Goal: Information Seeking & Learning: Compare options

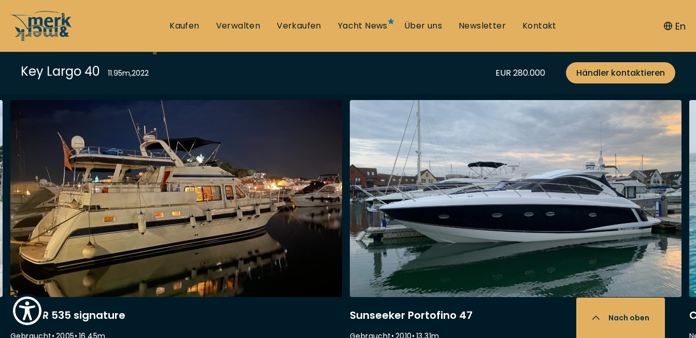
scroll to position [2796, 0]
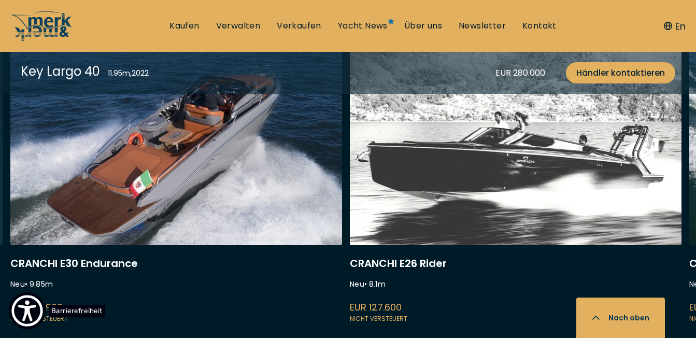
click at [49, 309] on span "Barrierefreiheit" at bounding box center [77, 310] width 57 height 12
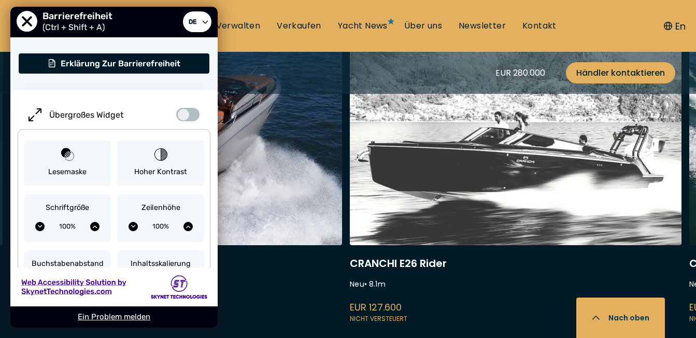
click at [53, 313] on div "Ein Problem melden" at bounding box center [113, 316] width 207 height 21
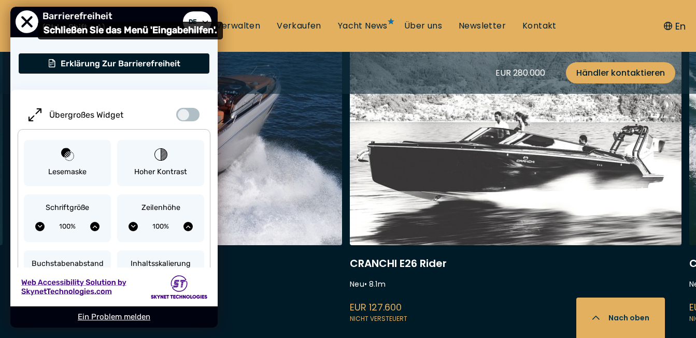
click at [25, 19] on span "Schließen Sie das Menü 'Eingabehilfen'." at bounding box center [27, 21] width 23 height 23
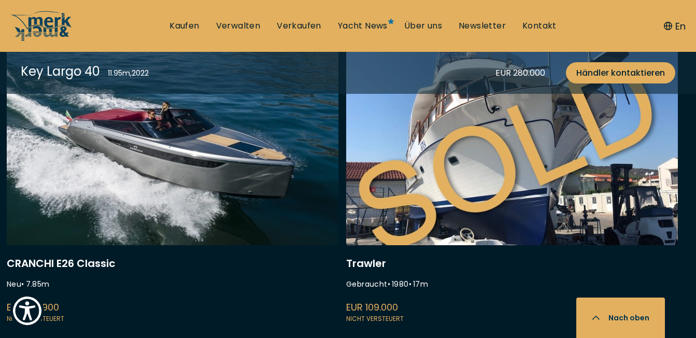
click at [10, 321] on div "Cranchi Z35 Neu • 2023 • 11.7 m EUR 408.175 Nicht versteuert Comitti Breva 35 N…" at bounding box center [348, 220] width 696 height 344
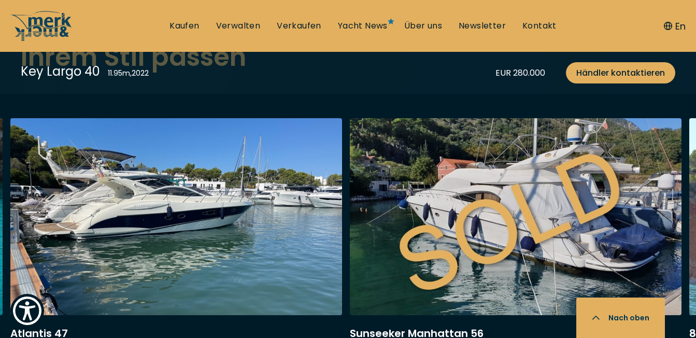
scroll to position [2745, 0]
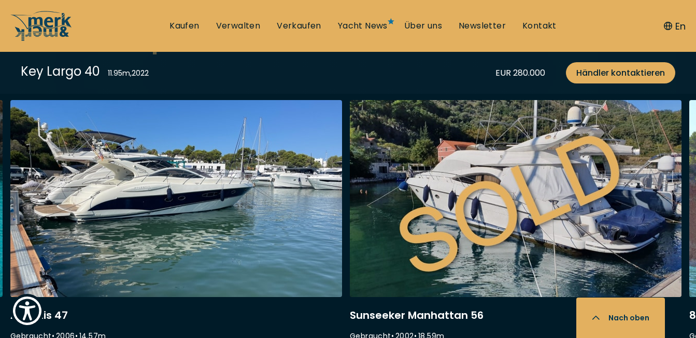
click at [145, 169] on link at bounding box center [176, 238] width 332 height 276
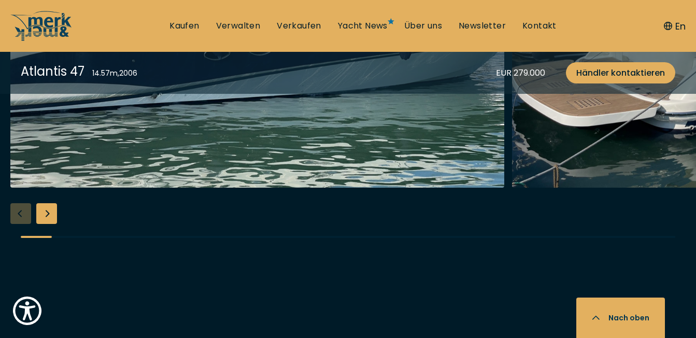
scroll to position [1296, 0]
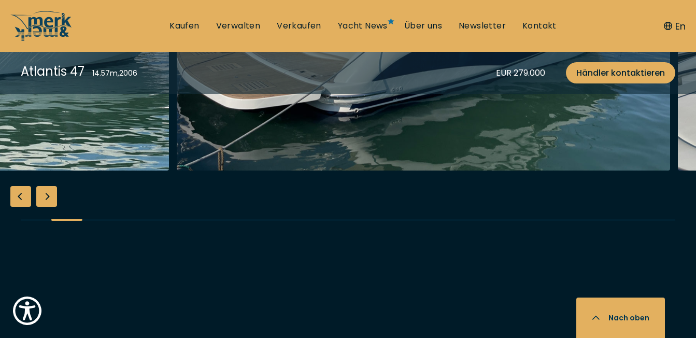
click at [229, 171] on img "button" at bounding box center [424, 5] width 494 height 332
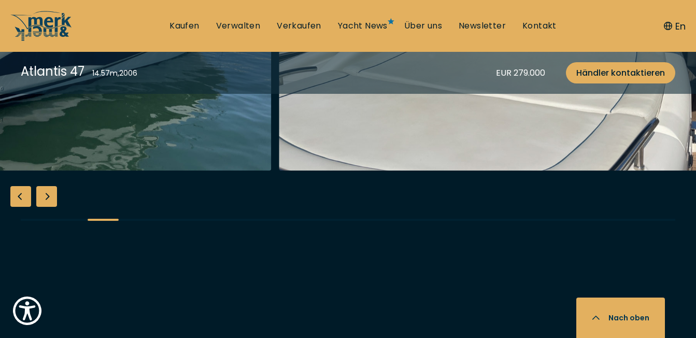
click at [119, 171] on img "button" at bounding box center [25, 5] width 494 height 332
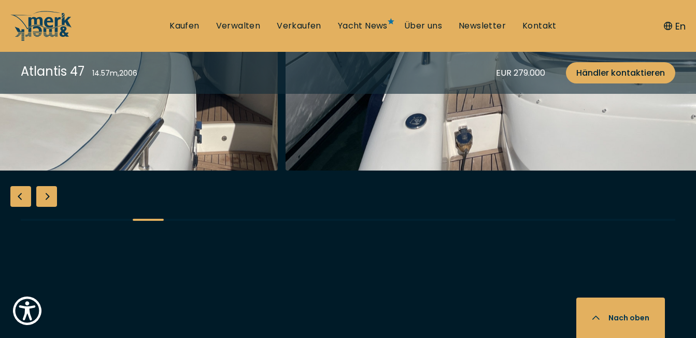
click at [132, 171] on img "button" at bounding box center [31, 5] width 494 height 332
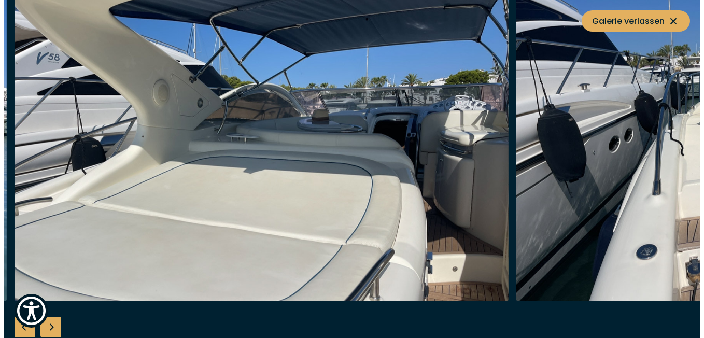
scroll to position [1299, 0]
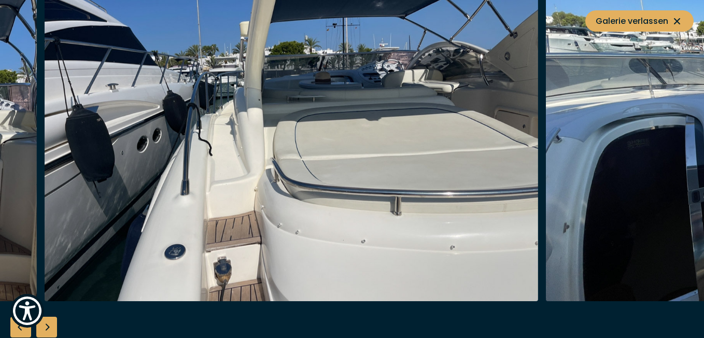
click at [84, 248] on img "button" at bounding box center [292, 135] width 494 height 332
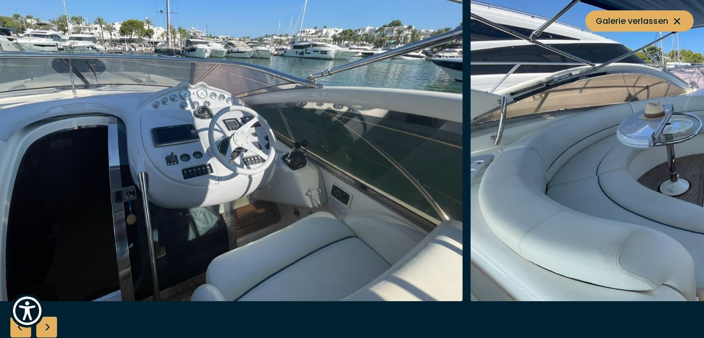
click at [40, 200] on img "button" at bounding box center [216, 135] width 494 height 332
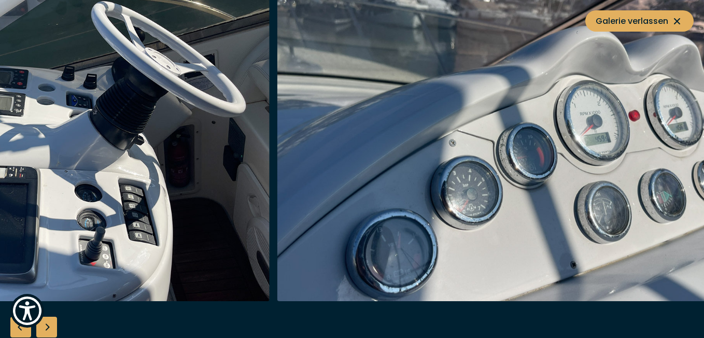
click at [9, 235] on img "button" at bounding box center [23, 135] width 494 height 332
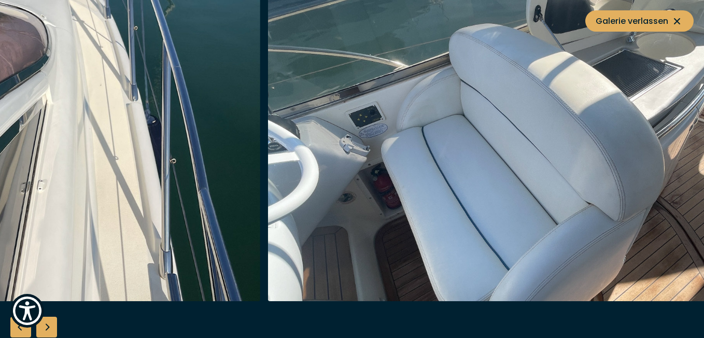
click at [32, 216] on img "button" at bounding box center [14, 135] width 494 height 332
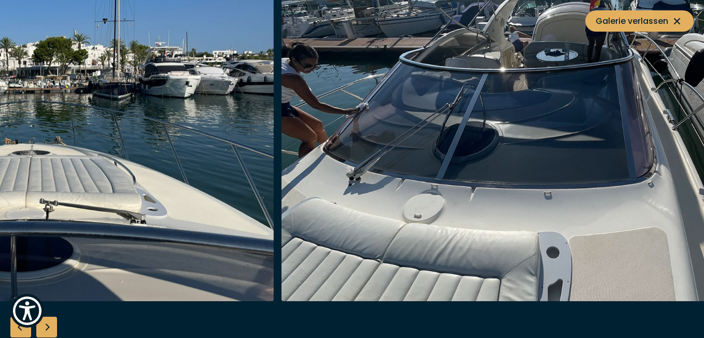
click at [95, 228] on img "button" at bounding box center [27, 135] width 494 height 332
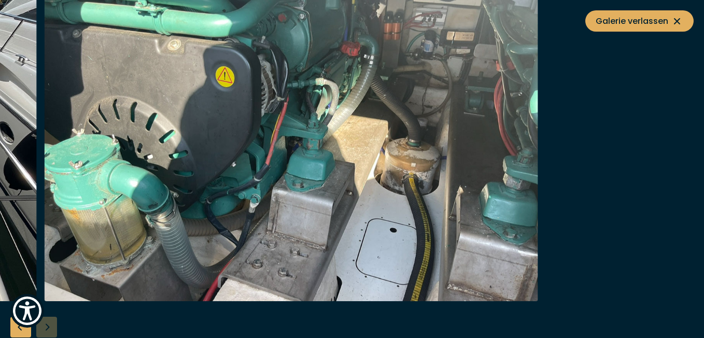
click at [231, 214] on img "button" at bounding box center [291, 135] width 494 height 332
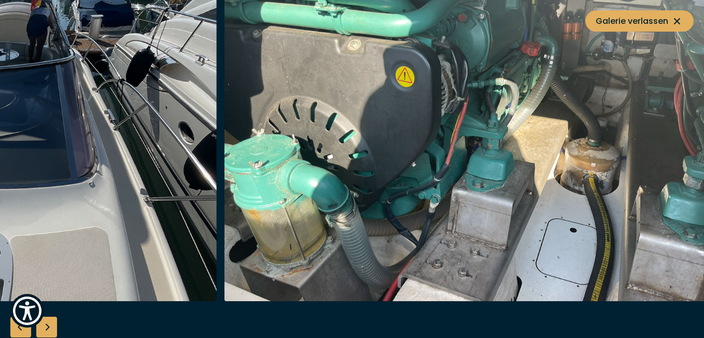
click at [656, 194] on img "button" at bounding box center [471, 135] width 494 height 332
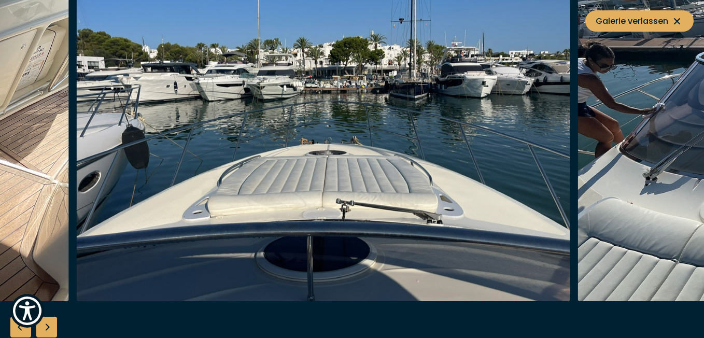
click at [681, 19] on icon at bounding box center [677, 21] width 12 height 12
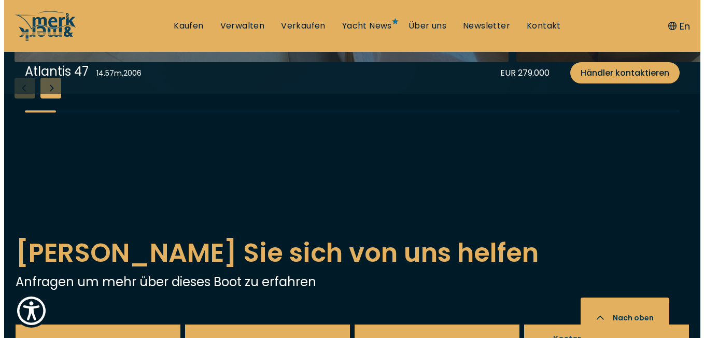
scroll to position [1970, 0]
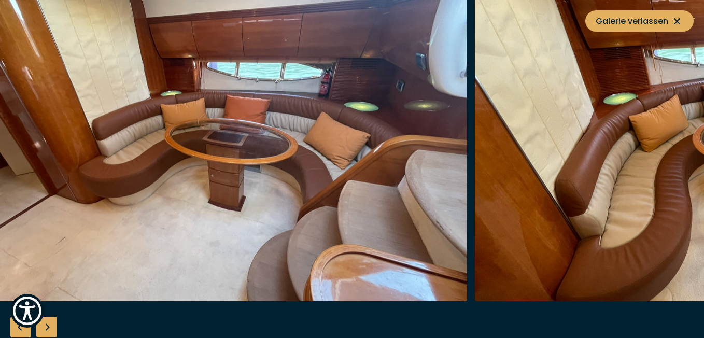
click at [212, 232] on img "button" at bounding box center [220, 135] width 494 height 332
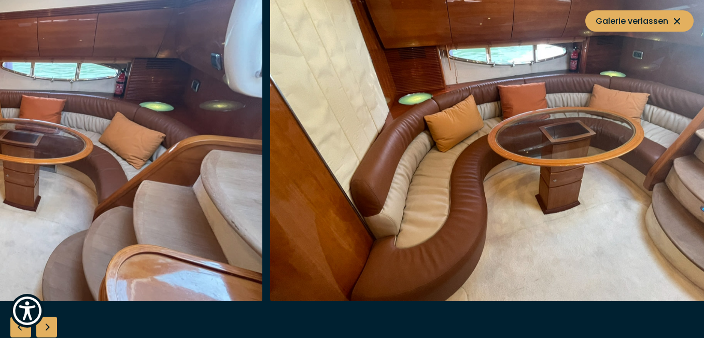
click at [270, 220] on img "button" at bounding box center [517, 135] width 494 height 332
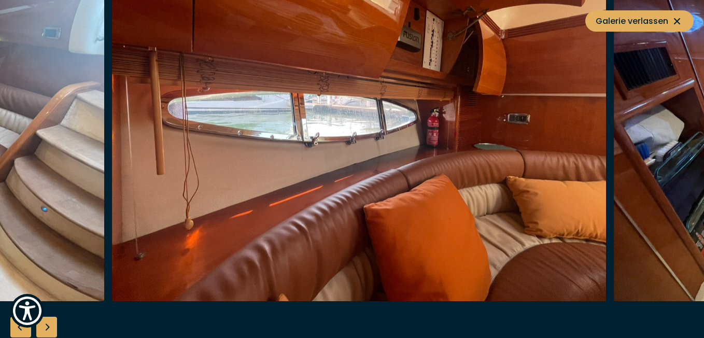
click at [122, 218] on img "button" at bounding box center [359, 135] width 494 height 332
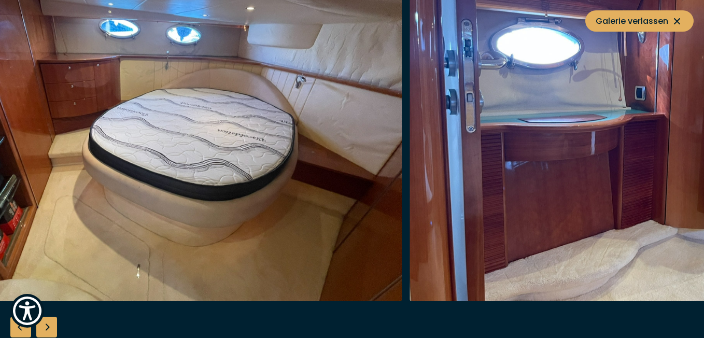
click at [204, 242] on img "button" at bounding box center [155, 135] width 494 height 332
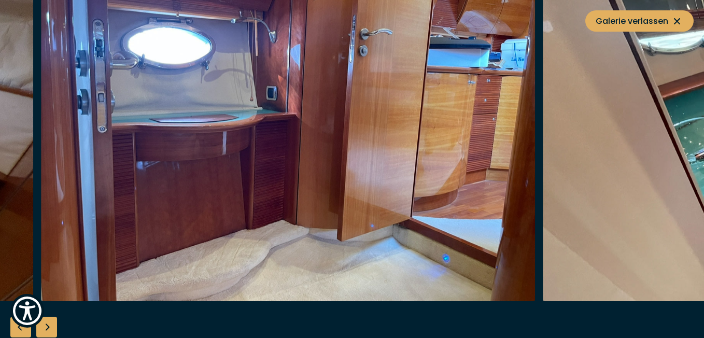
click at [252, 209] on img "button" at bounding box center [288, 135] width 494 height 332
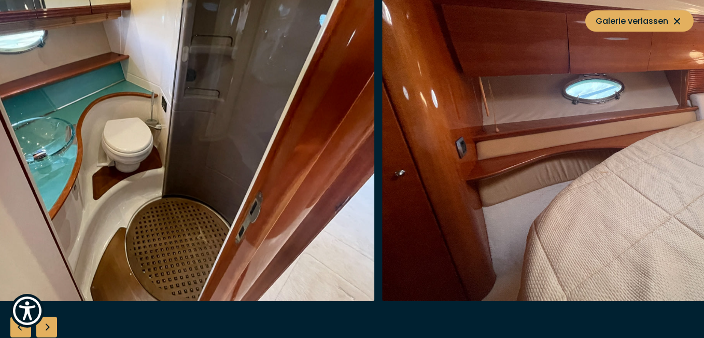
click at [195, 211] on img "button" at bounding box center [128, 135] width 494 height 332
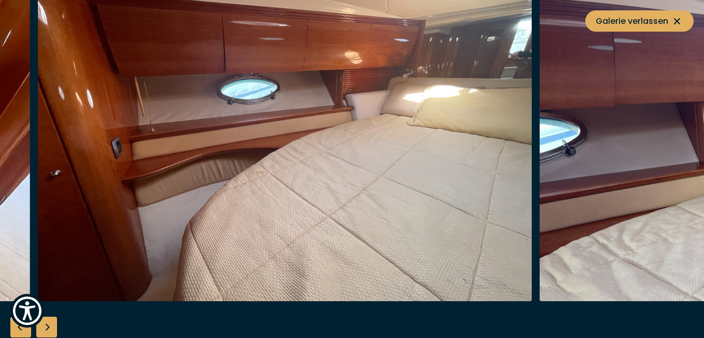
click at [105, 229] on img "button" at bounding box center [285, 135] width 494 height 332
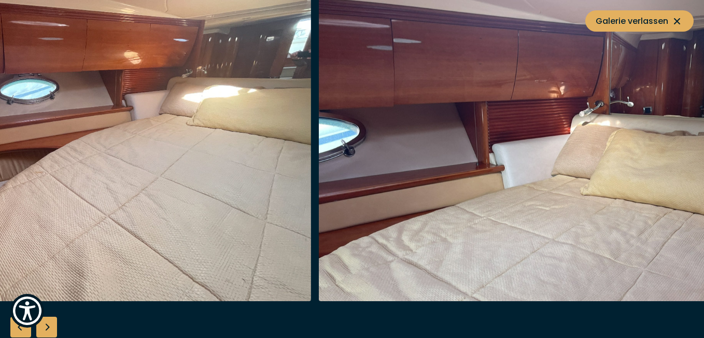
click at [181, 221] on img "button" at bounding box center [64, 135] width 494 height 332
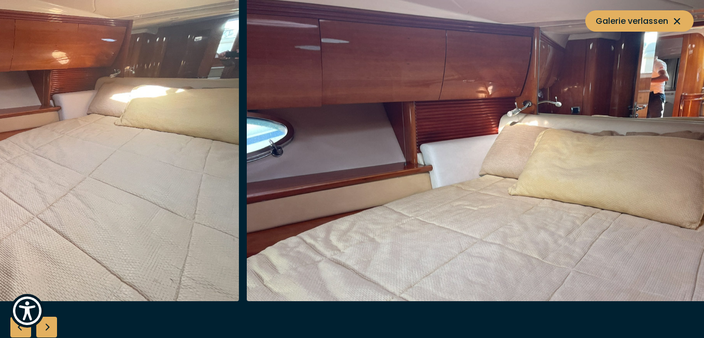
click at [287, 211] on img "button" at bounding box center [494, 135] width 494 height 332
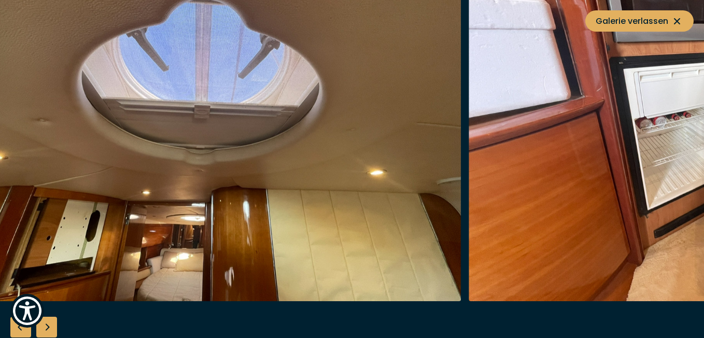
click at [202, 203] on img "button" at bounding box center [214, 135] width 494 height 332
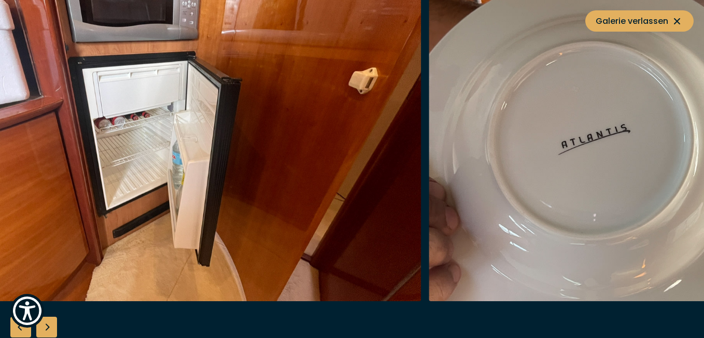
click at [148, 221] on img "button" at bounding box center [174, 135] width 494 height 332
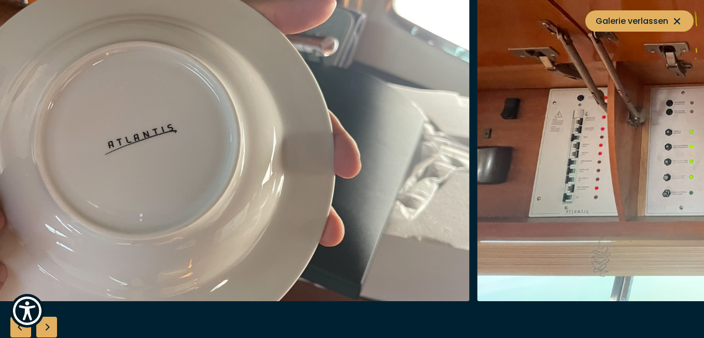
click at [167, 221] on img "button" at bounding box center [223, 135] width 494 height 332
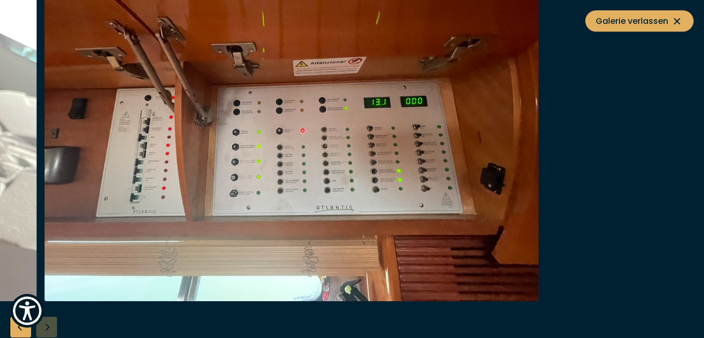
click at [96, 211] on img "button" at bounding box center [292, 135] width 494 height 332
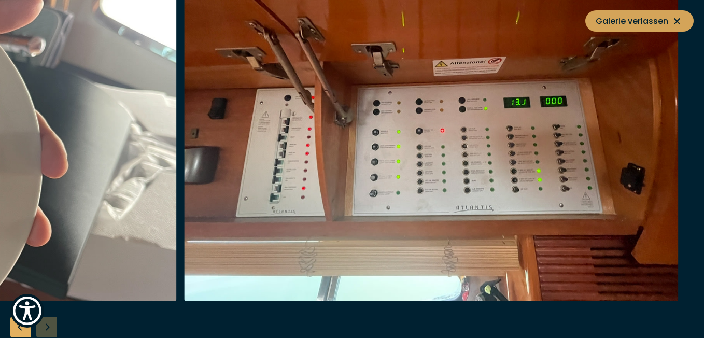
click at [676, 20] on icon at bounding box center [677, 21] width 12 height 12
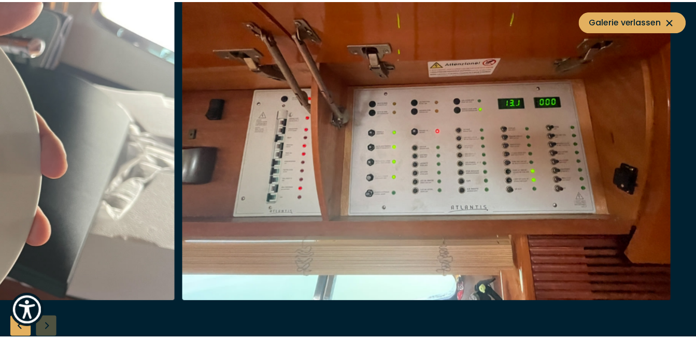
scroll to position [1967, 0]
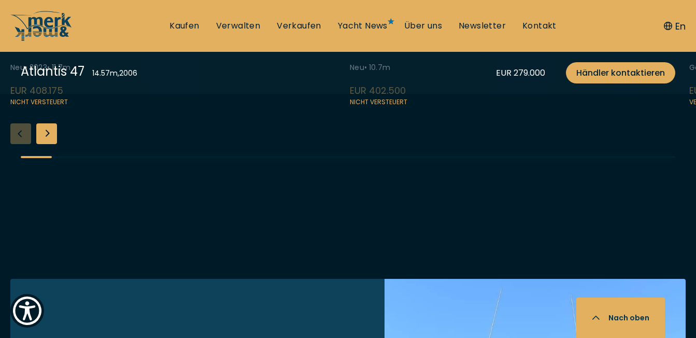
scroll to position [2745, 0]
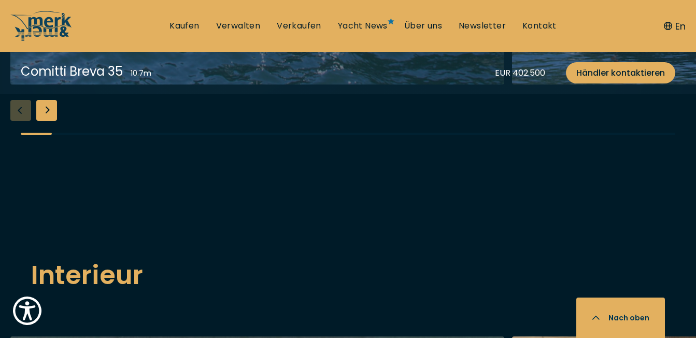
scroll to position [1348, 0]
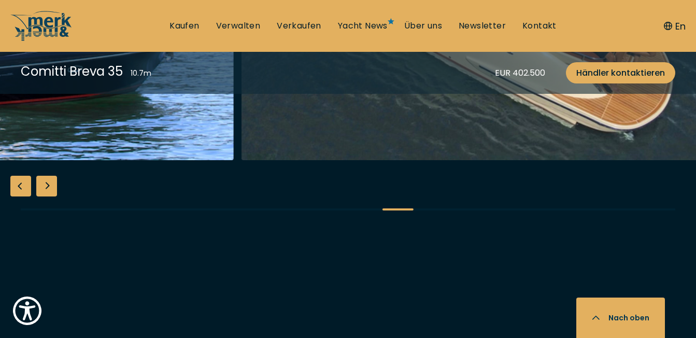
scroll to position [1296, 0]
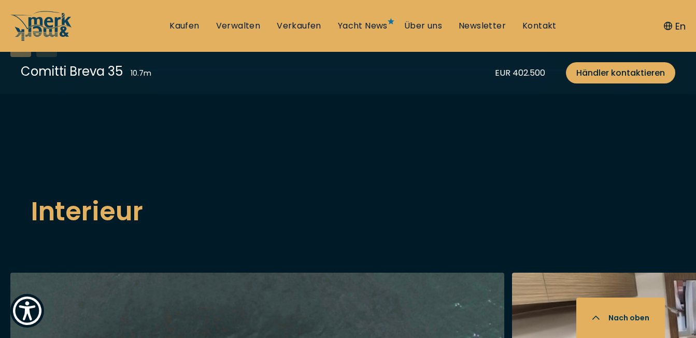
scroll to position [1400, 0]
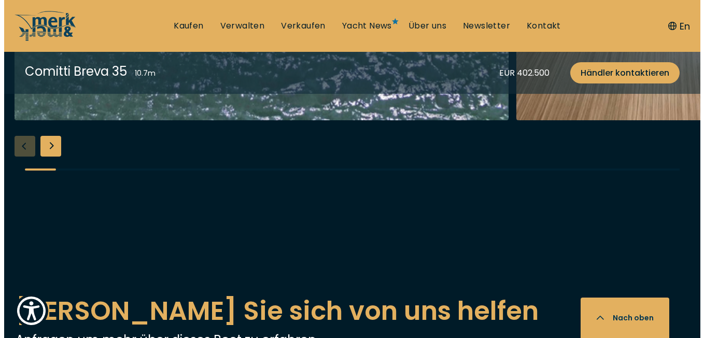
scroll to position [1919, 0]
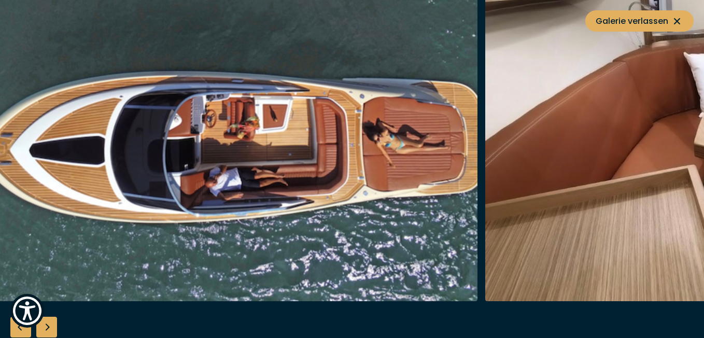
click at [268, 206] on img "button" at bounding box center [230, 135] width 494 height 332
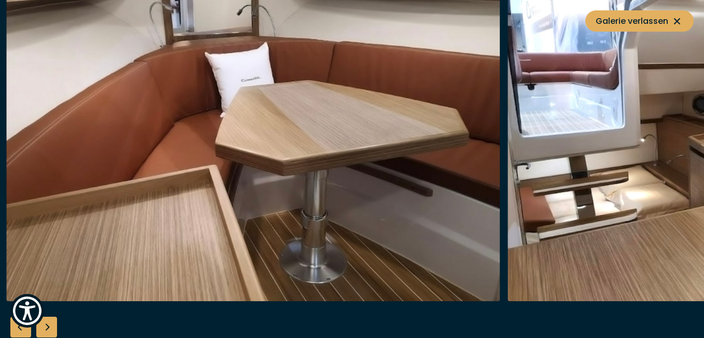
click at [338, 211] on img "button" at bounding box center [253, 135] width 494 height 332
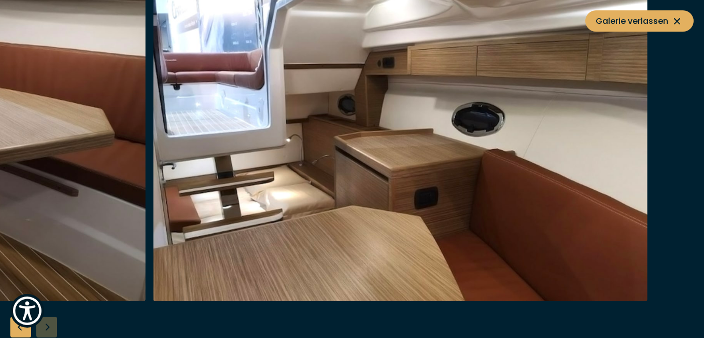
click at [372, 212] on img "button" at bounding box center [400, 135] width 494 height 332
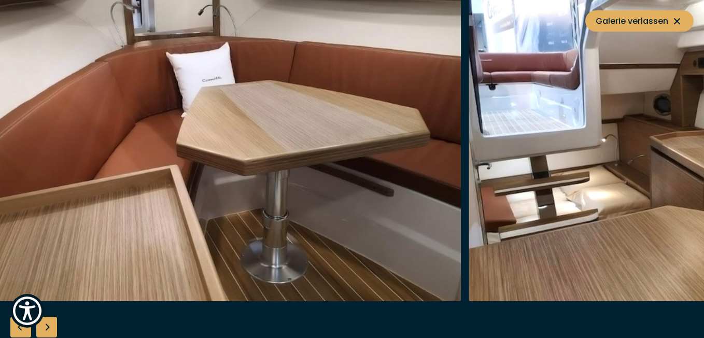
click at [628, 198] on img "button" at bounding box center [716, 135] width 494 height 332
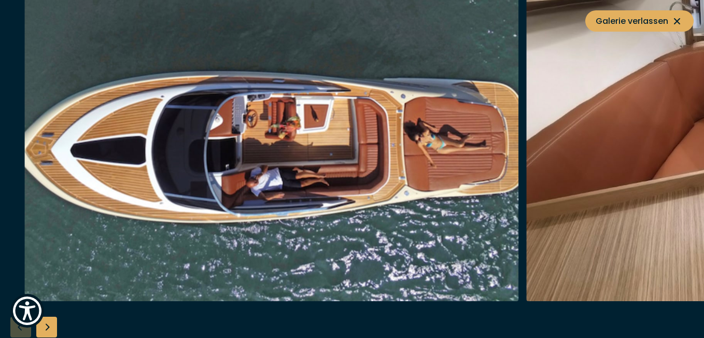
click at [294, 208] on img "button" at bounding box center [271, 135] width 494 height 332
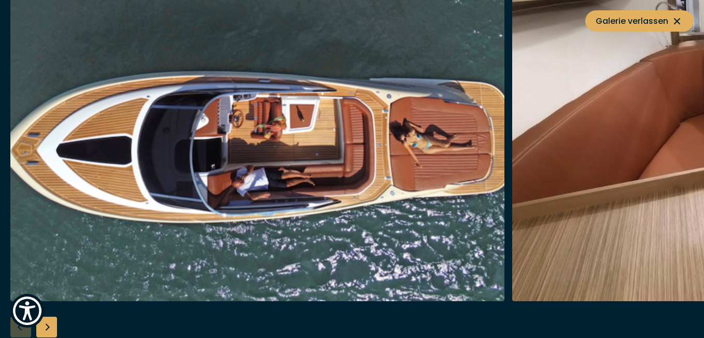
scroll to position [2745, 0]
click at [680, 20] on icon at bounding box center [677, 21] width 12 height 12
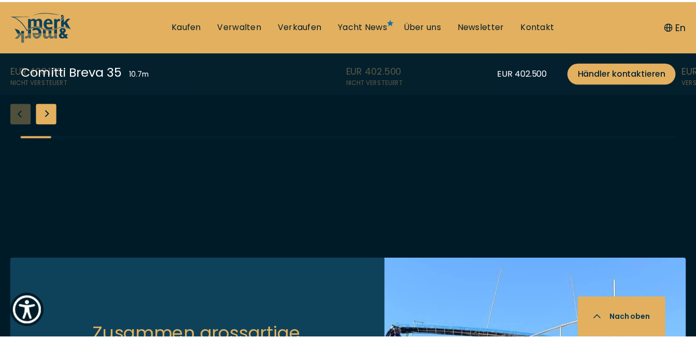
scroll to position [2741, 0]
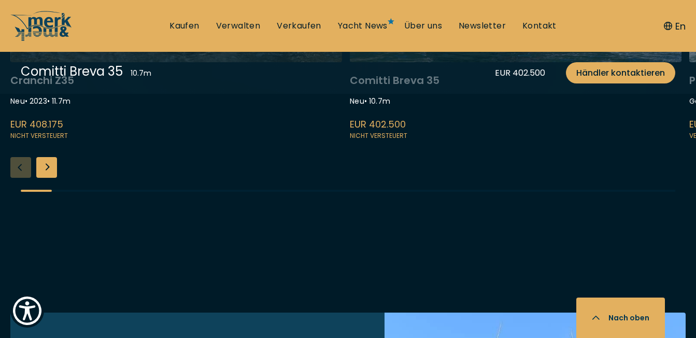
scroll to position [2690, 0]
click at [162, 143] on link at bounding box center [176, 4] width 332 height 276
click at [164, 143] on link at bounding box center [176, 4] width 332 height 276
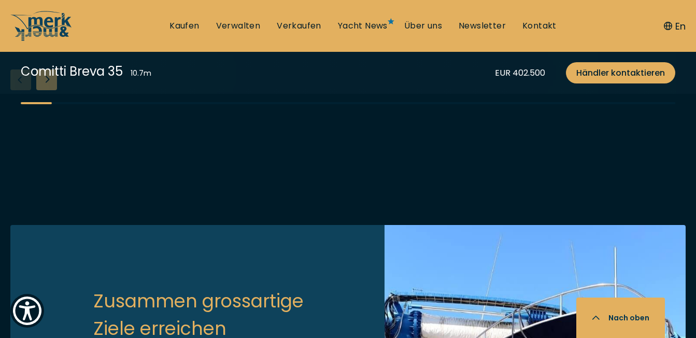
scroll to position [2793, 0]
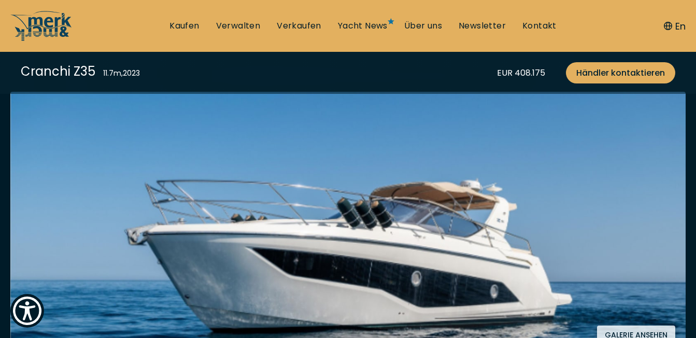
scroll to position [207, 0]
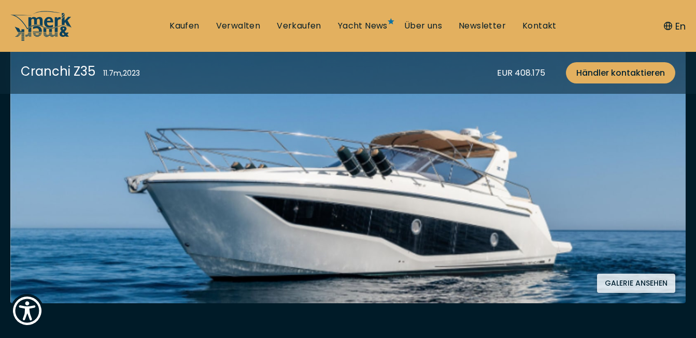
click at [637, 283] on button "Galerie ansehen" at bounding box center [636, 283] width 78 height 19
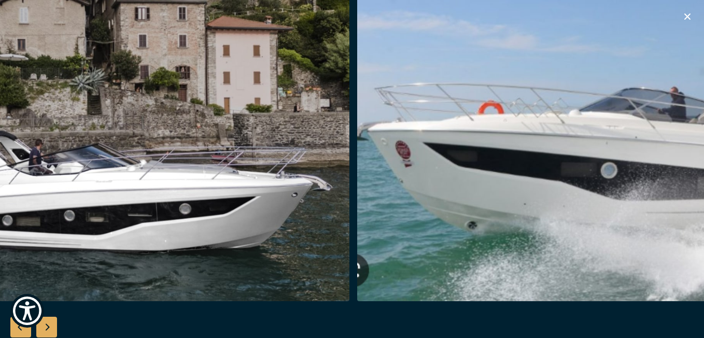
click at [270, 265] on img "button" at bounding box center [102, 135] width 494 height 332
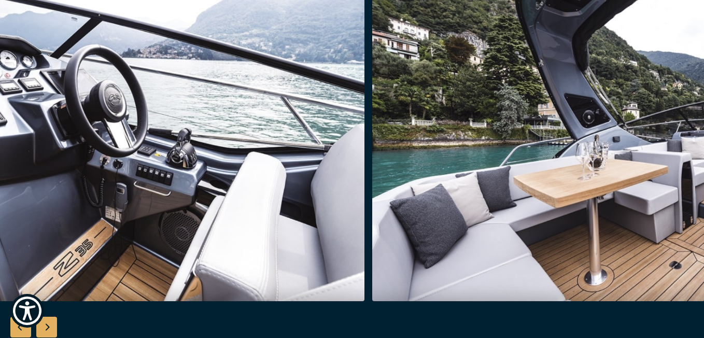
click at [151, 246] on img "button" at bounding box center [117, 135] width 494 height 332
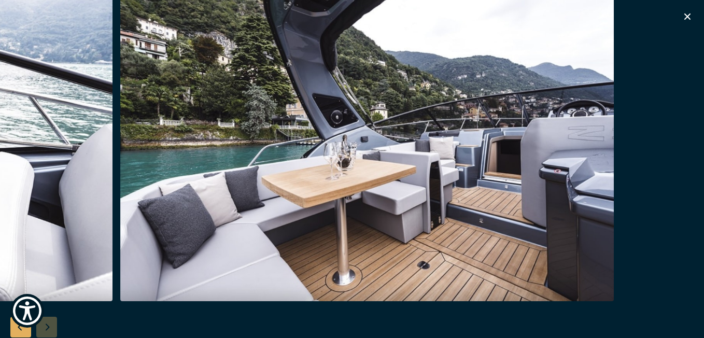
click at [351, 216] on img "button" at bounding box center [367, 135] width 494 height 332
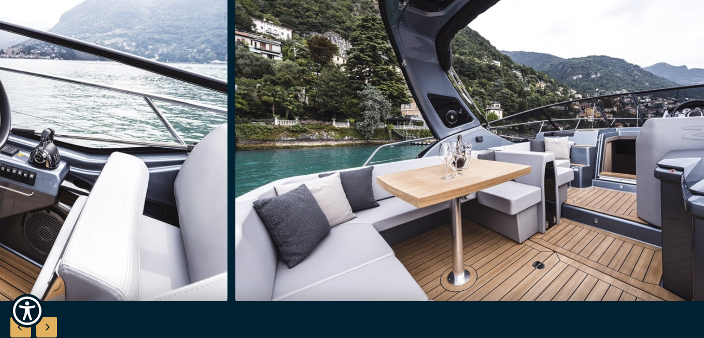
click at [385, 221] on img "button" at bounding box center [482, 135] width 494 height 332
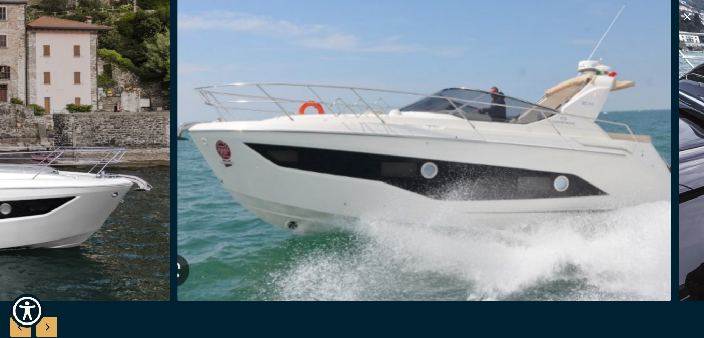
click at [587, 206] on img "button" at bounding box center [424, 135] width 494 height 332
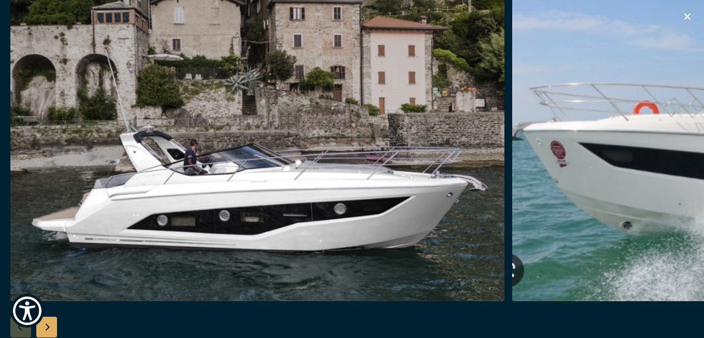
click at [685, 16] on icon "button" at bounding box center [687, 16] width 12 height 12
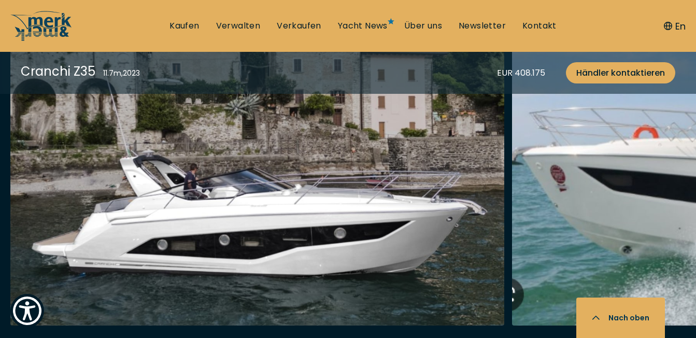
scroll to position [1193, 0]
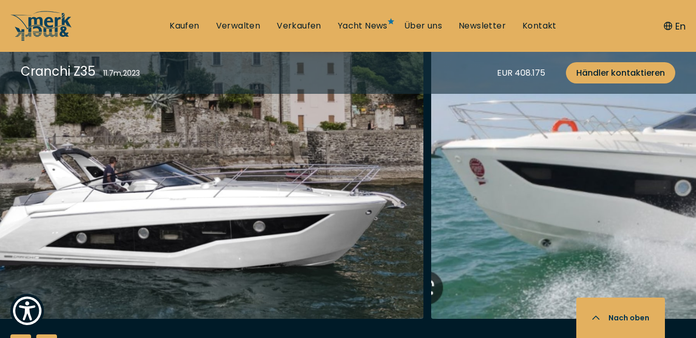
click at [178, 192] on img "button" at bounding box center [176, 153] width 494 height 332
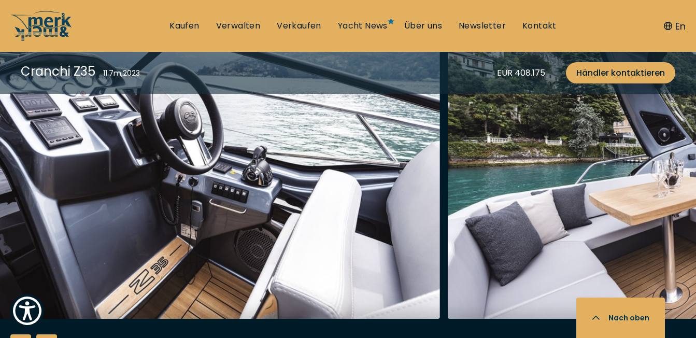
click at [323, 227] on img "button" at bounding box center [193, 153] width 494 height 332
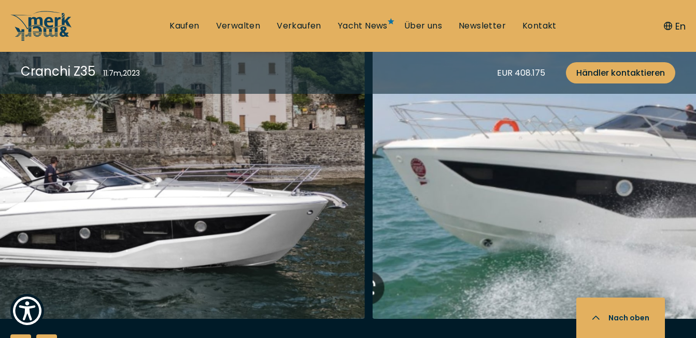
click at [286, 225] on img "button" at bounding box center [118, 153] width 494 height 332
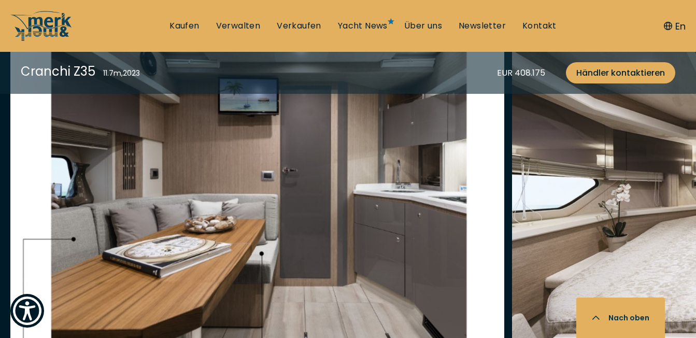
scroll to position [1763, 0]
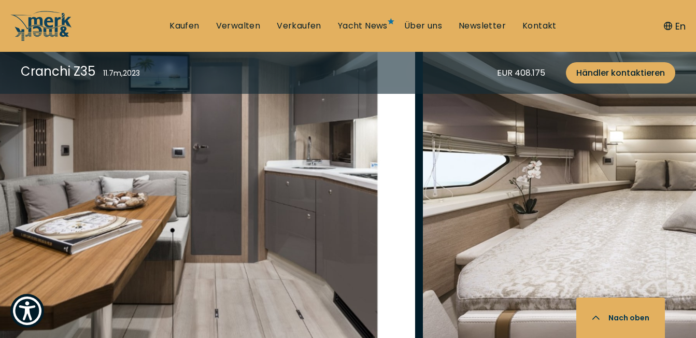
click at [262, 231] on img "button" at bounding box center [168, 185] width 494 height 332
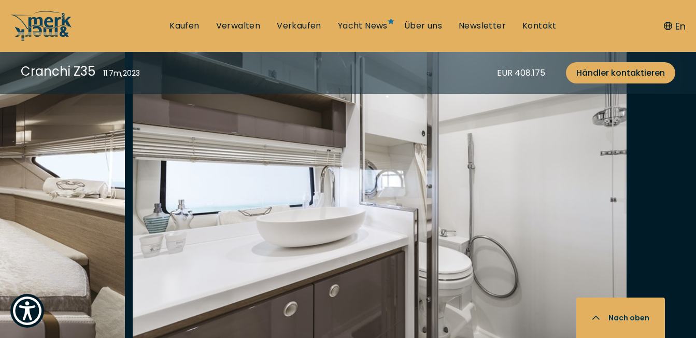
click at [231, 246] on img "button" at bounding box center [380, 185] width 494 height 332
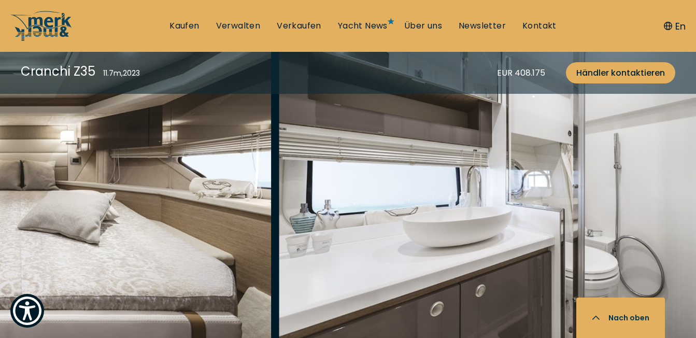
click at [349, 237] on img "button" at bounding box center [526, 185] width 494 height 332
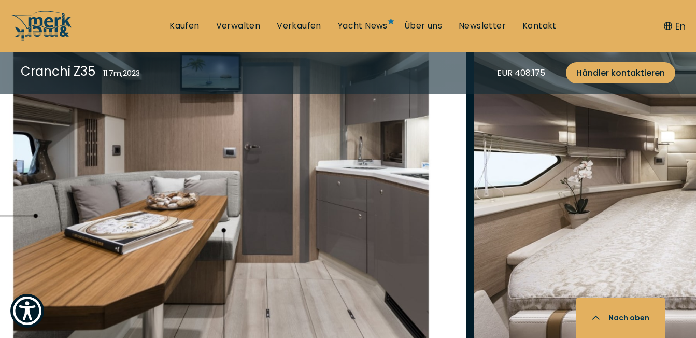
click at [171, 221] on img "button" at bounding box center [220, 185] width 494 height 332
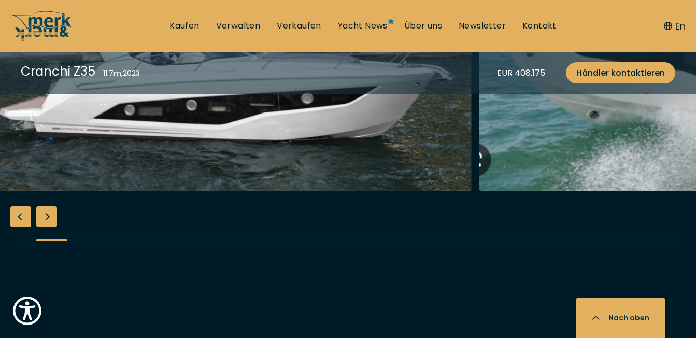
scroll to position [1244, 0]
